Goal: Task Accomplishment & Management: Use online tool/utility

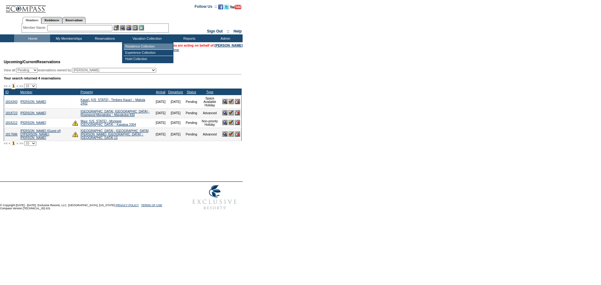
click at [140, 44] on td "Residence Collection" at bounding box center [148, 47] width 49 height 6
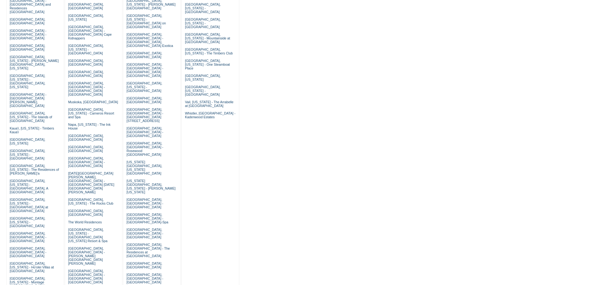
scroll to position [125, 0]
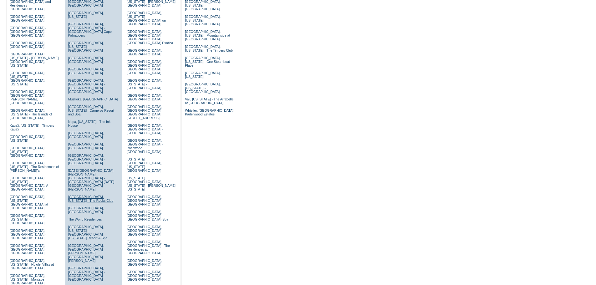
click at [80, 195] on link "[GEOGRAPHIC_DATA], [US_STATE] - The Rocks Club" at bounding box center [90, 199] width 45 height 8
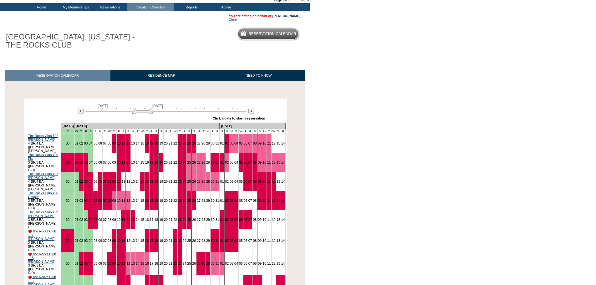
scroll to position [63, 0]
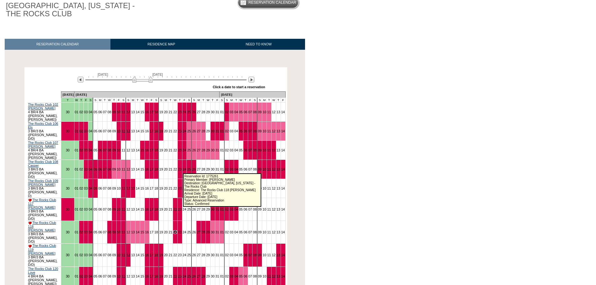
click at [177, 230] on link "22" at bounding box center [175, 232] width 4 height 4
